Goal: Information Seeking & Learning: Check status

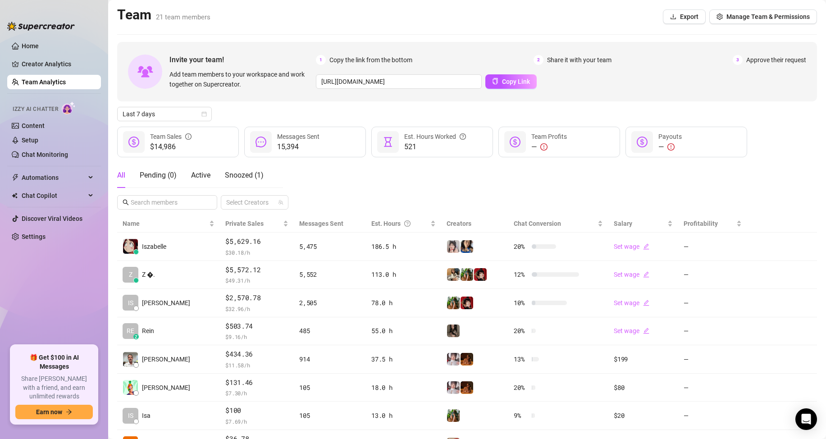
drag, startPoint x: 68, startPoint y: 293, endPoint x: 70, endPoint y: 306, distance: 13.3
click at [70, 306] on ul "Home Creator Analytics Team Analytics Izzy AI Chatter Content Setup Chat Monito…" at bounding box center [54, 188] width 94 height 307
click at [165, 116] on span "Last 7 days" at bounding box center [165, 114] width 84 height 14
drag, startPoint x: 171, startPoint y: 194, endPoint x: 195, endPoint y: 194, distance: 24.3
click at [170, 194] on div "Custom date" at bounding box center [164, 190] width 80 height 10
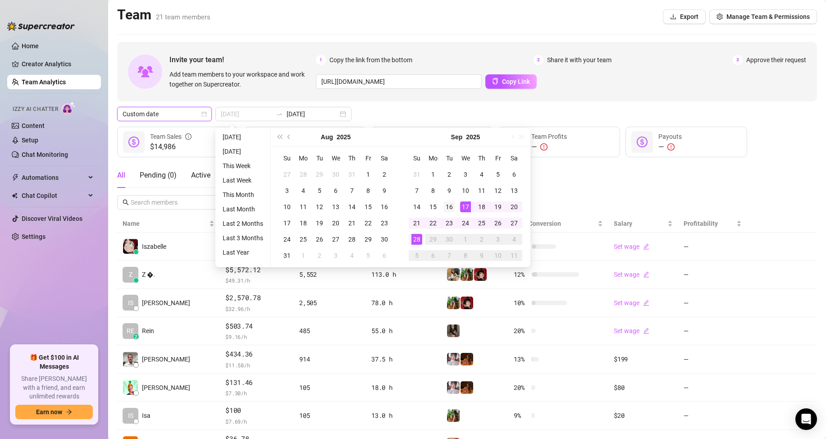
type input "[DATE]"
click at [449, 204] on div "16" at bounding box center [449, 206] width 11 height 11
type input "[DATE]"
click at [416, 236] on div "28" at bounding box center [417, 239] width 11 height 11
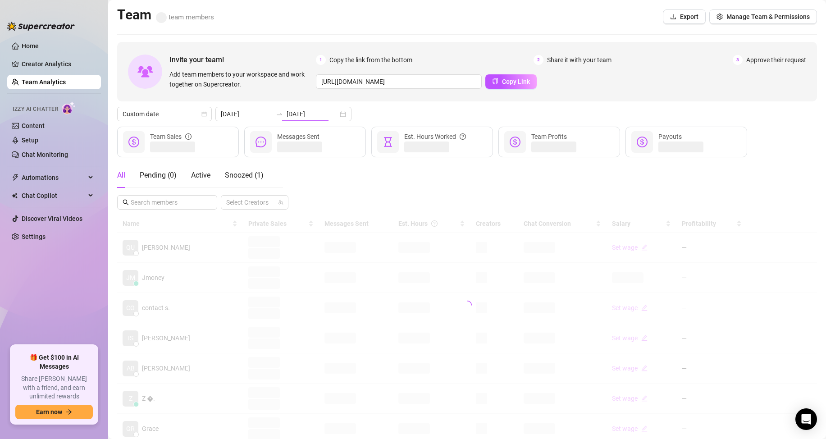
click at [616, 185] on div "All Pending ( 0 ) Active Snoozed ( 1 ) Select Creators" at bounding box center [467, 186] width 700 height 47
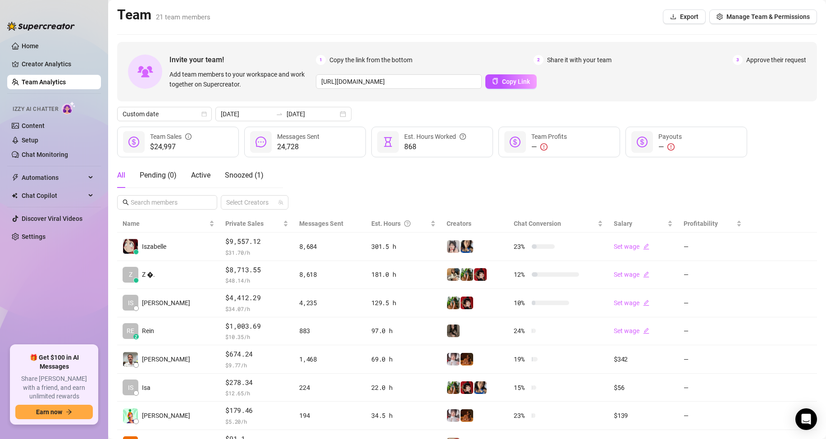
click at [691, 180] on div "All Pending ( 0 ) Active Snoozed ( 1 ) Select Creators" at bounding box center [467, 186] width 700 height 47
click at [73, 289] on ul "Home Creator Analytics Team Analytics Izzy AI Chatter Content Setup Chat Monito…" at bounding box center [54, 188] width 94 height 307
click at [80, 320] on ul "Home Creator Analytics Team Analytics Izzy AI Chatter Content Setup Chat Monito…" at bounding box center [54, 188] width 94 height 307
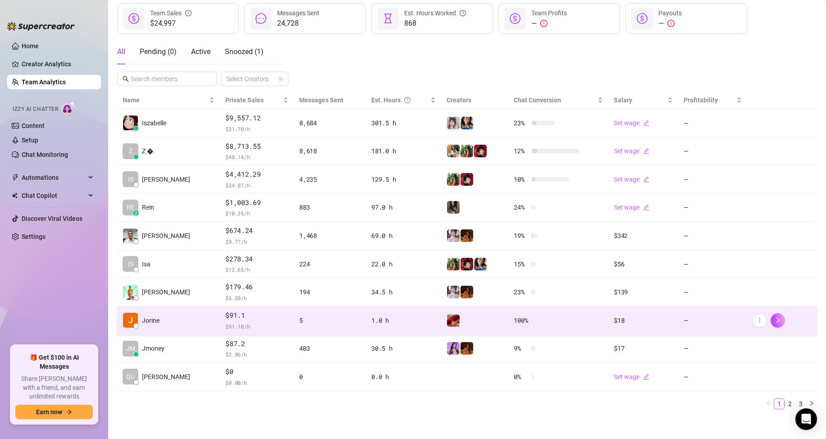
scroll to position [128, 0]
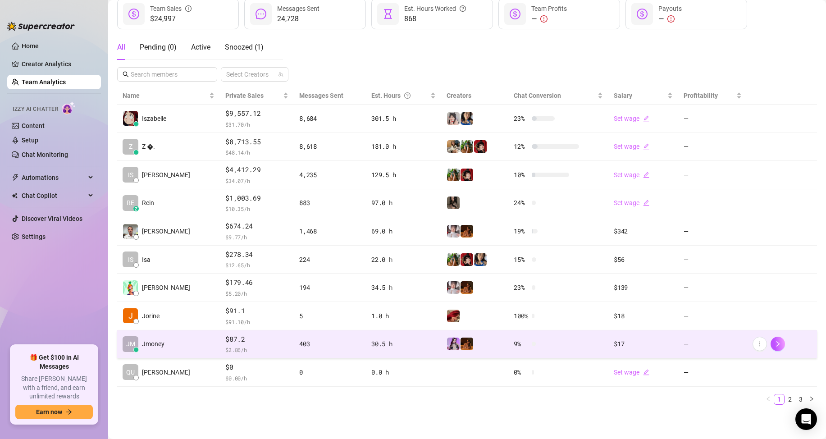
click at [245, 347] on span "$ 2.86 /h" at bounding box center [256, 349] width 63 height 9
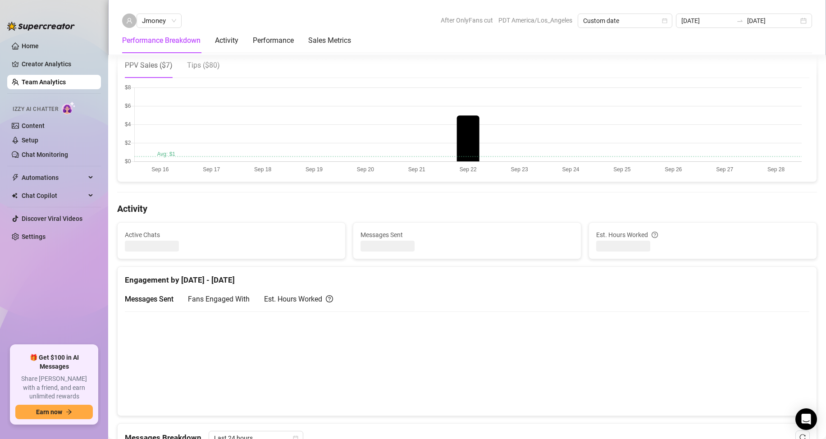
scroll to position [72, 0]
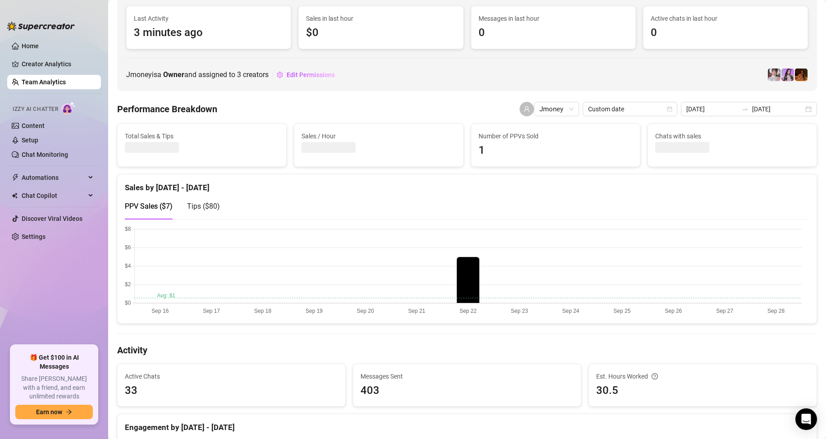
click at [206, 203] on span "Tips ( $80 )" at bounding box center [203, 206] width 33 height 9
click at [159, 208] on span "PPV Sales ( $7 )" at bounding box center [149, 206] width 48 height 9
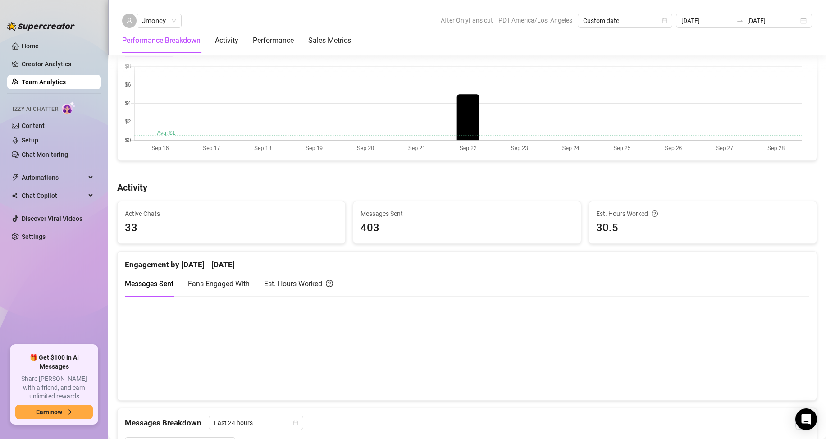
scroll to position [297, 0]
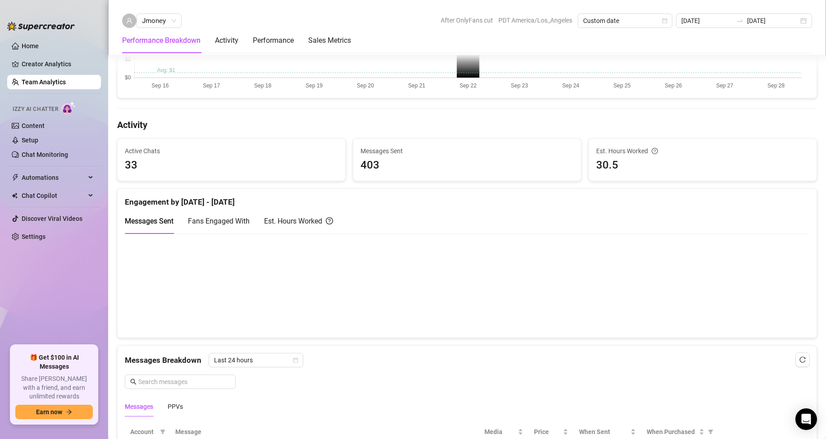
drag, startPoint x: 226, startPoint y: 222, endPoint x: 302, endPoint y: 223, distance: 76.2
click at [227, 222] on span "Fans Engaged With" at bounding box center [219, 221] width 62 height 9
click at [302, 223] on div "Est. Hours Worked" at bounding box center [298, 220] width 69 height 11
click at [168, 237] on div "Messages Sent Fans Engaged With Est. Hours Worked" at bounding box center [467, 224] width 685 height 33
drag, startPoint x: 139, startPoint y: 219, endPoint x: 301, endPoint y: 220, distance: 162.3
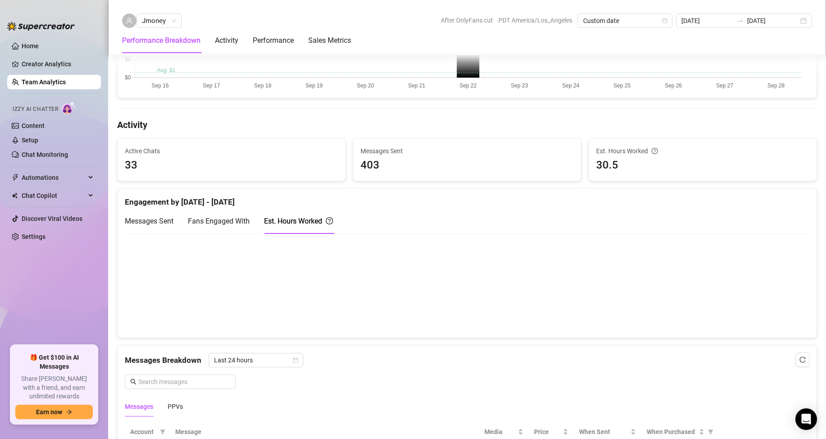
click at [139, 219] on span "Messages Sent" at bounding box center [149, 221] width 49 height 9
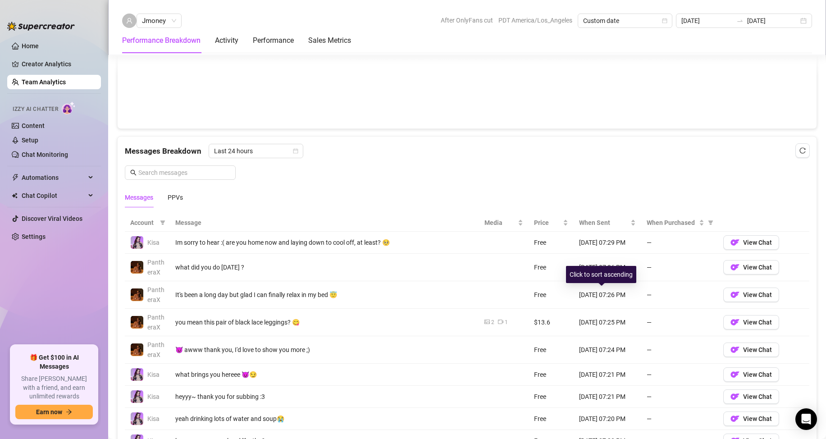
scroll to position [522, 0]
